Goal: Find specific page/section: Find specific page/section

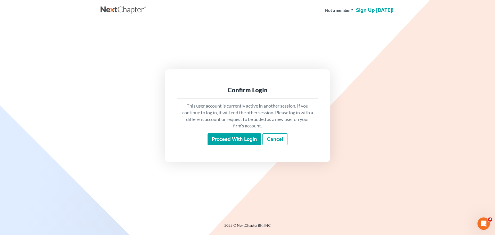
click at [226, 143] on input "Proceed with login" at bounding box center [235, 139] width 54 height 12
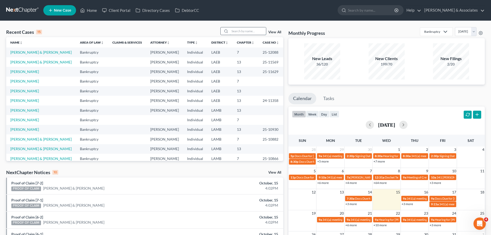
click at [235, 31] on input "search" at bounding box center [248, 30] width 36 height 7
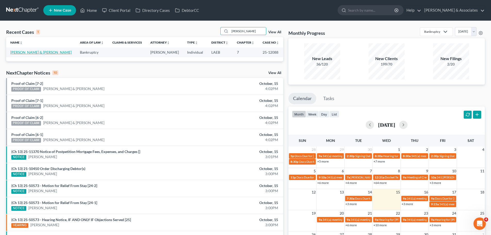
type input "tabb"
click at [46, 52] on link "Arnold, Donald & Tabbatha" at bounding box center [40, 52] width 61 height 4
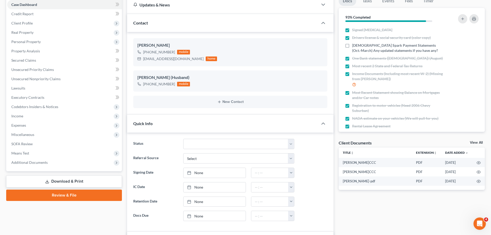
scroll to position [52, 0]
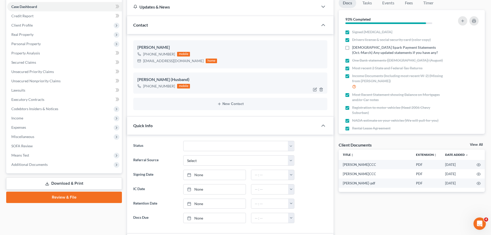
click at [227, 79] on div "Donald George Arnold (Husband)" at bounding box center [230, 80] width 186 height 6
click at [196, 129] on div "Quick Info" at bounding box center [222, 126] width 191 height 18
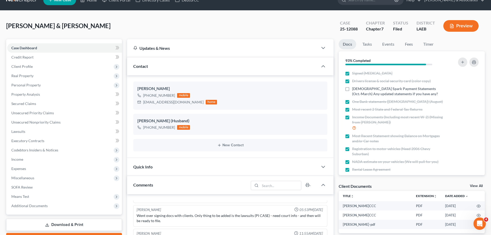
scroll to position [0, 0]
